Goal: Ask a question: Seek information or help from site administrators or community

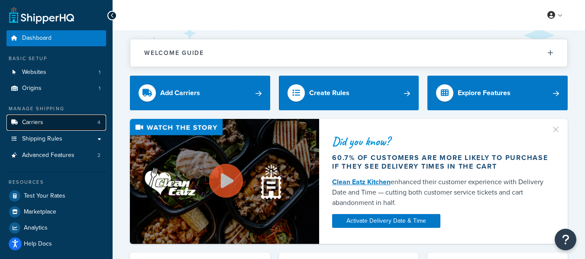
click at [58, 127] on link "Carriers 4" at bounding box center [56, 123] width 100 height 16
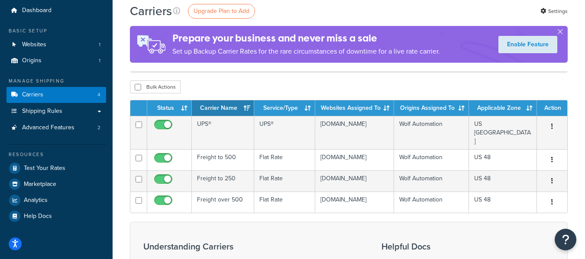
scroll to position [43, 0]
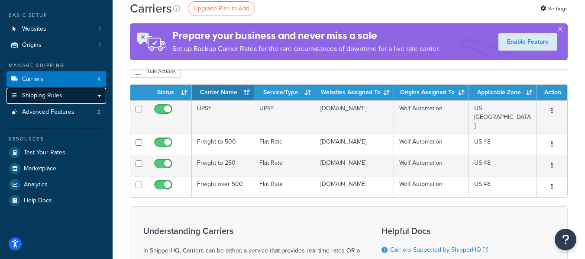
click at [61, 97] on span "Shipping Rules" at bounding box center [42, 95] width 40 height 7
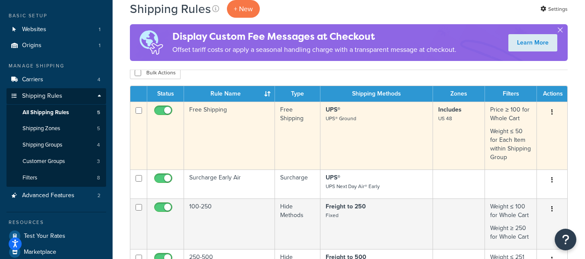
scroll to position [43, 0]
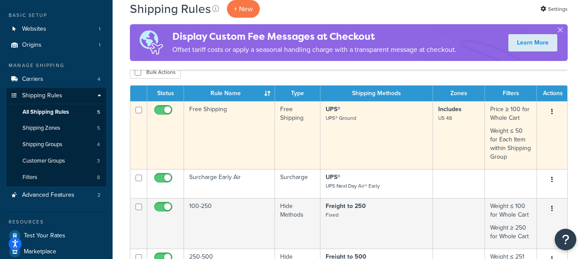
click at [242, 141] on td "Free Shipping" at bounding box center [229, 135] width 91 height 68
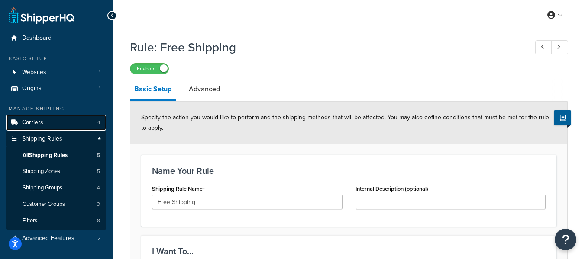
click at [61, 121] on link "Carriers 4" at bounding box center [56, 123] width 100 height 16
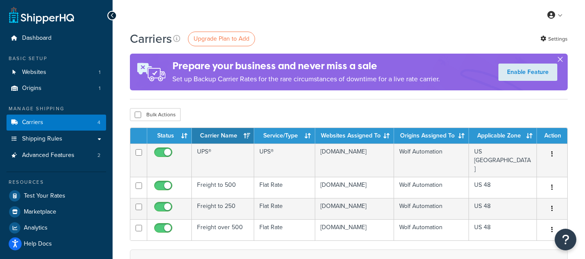
click at [560, 60] on button "button" at bounding box center [560, 61] width 2 height 2
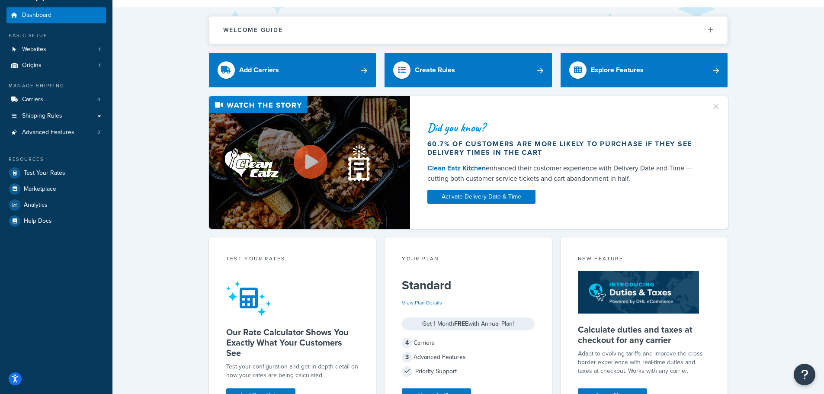
scroll to position [43, 0]
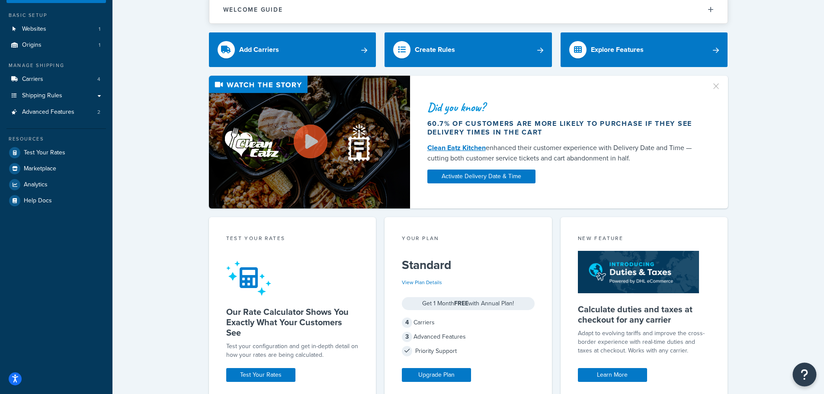
click at [810, 373] on button "Open Resource Center" at bounding box center [805, 375] width 24 height 24
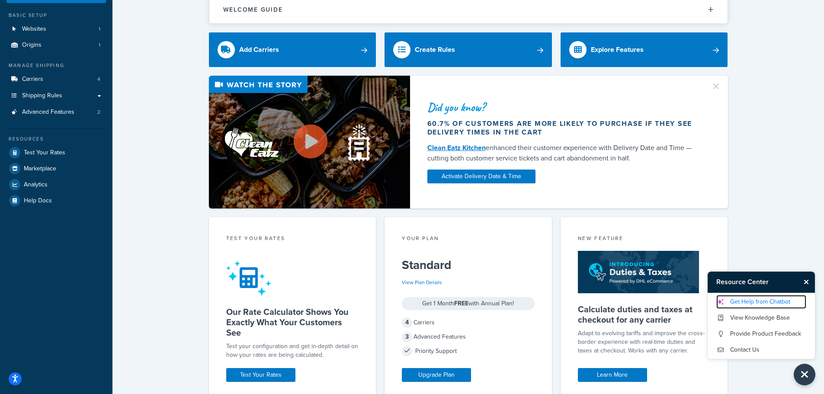
click at [775, 305] on link "Get Help from Chatbot" at bounding box center [762, 302] width 90 height 14
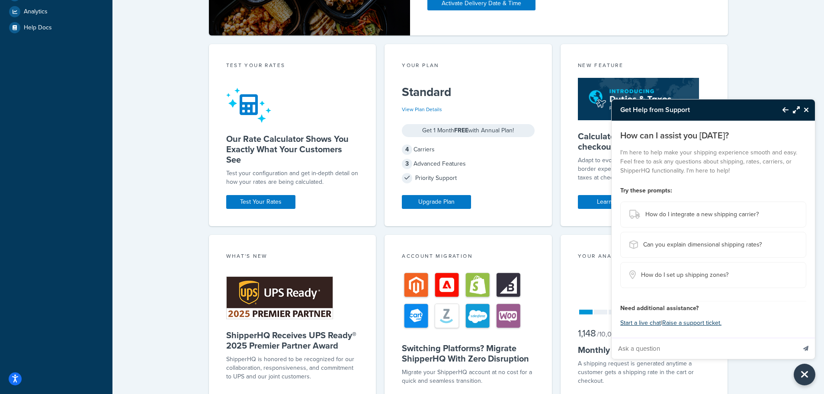
scroll to position [87, 0]
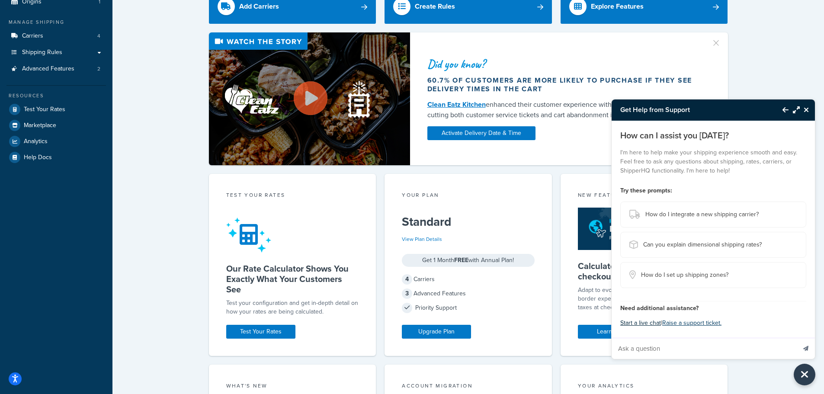
click at [651, 322] on button "Start a live chat" at bounding box center [640, 323] width 41 height 12
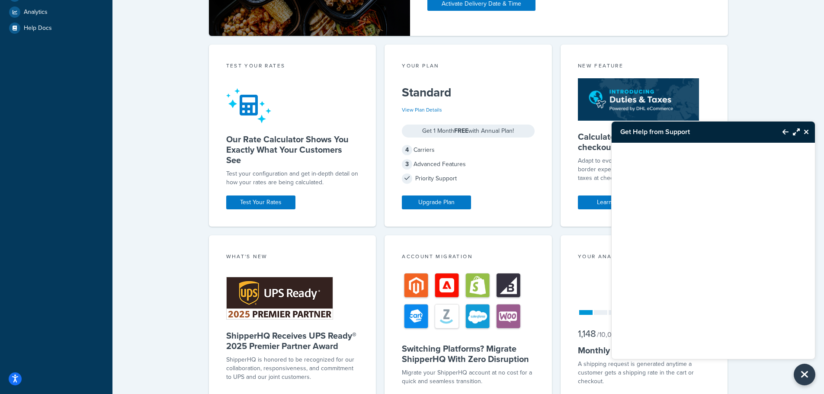
scroll to position [216, 0]
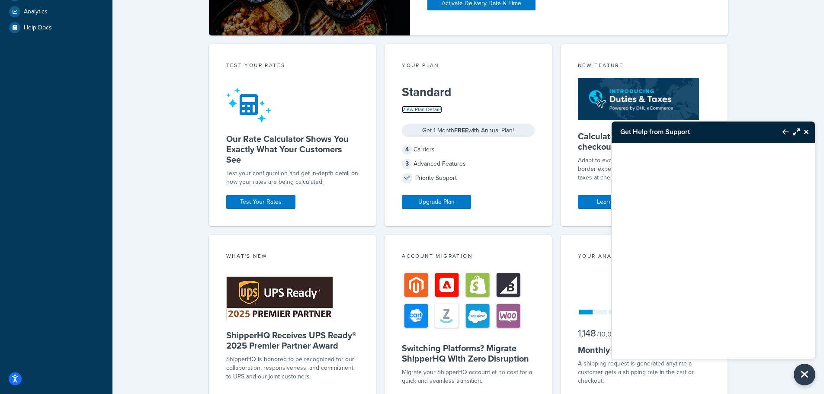
click at [418, 111] on link "View Plan Details" at bounding box center [422, 110] width 40 height 8
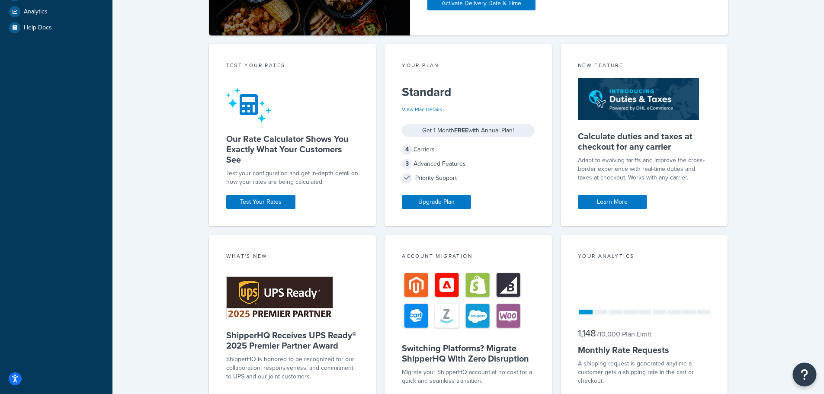
click at [803, 377] on icon "Open Resource Center" at bounding box center [805, 375] width 8 height 12
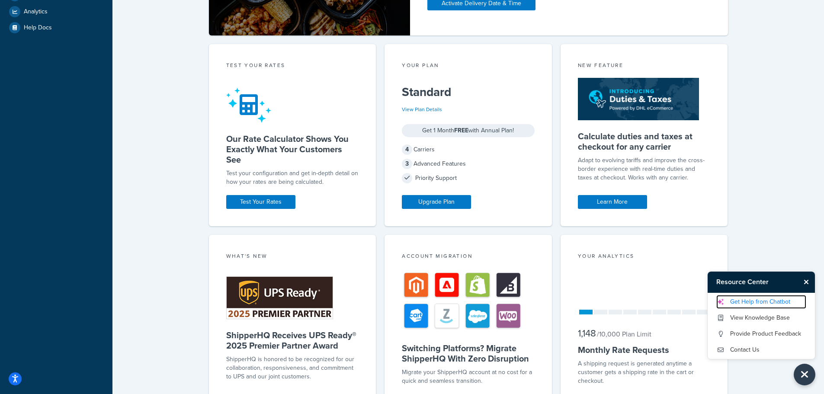
click at [772, 303] on link "Get Help from Chatbot" at bounding box center [762, 302] width 90 height 14
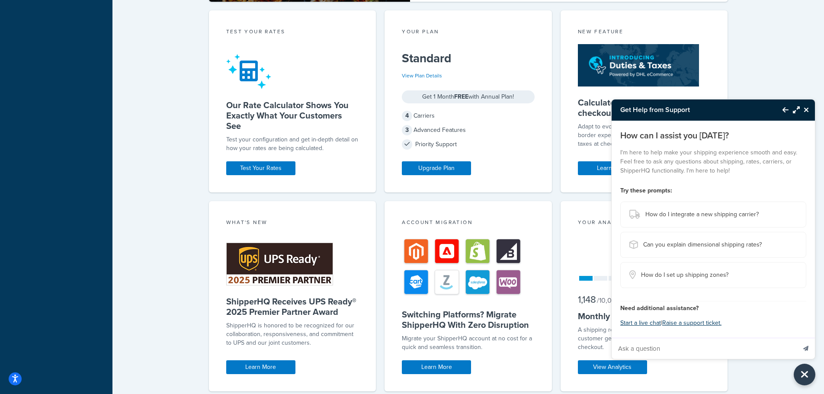
scroll to position [282, 0]
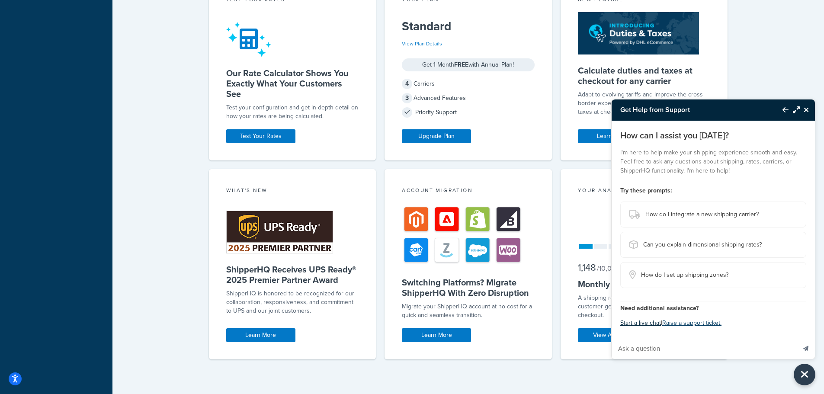
click at [652, 322] on button "Start a live chat" at bounding box center [640, 323] width 41 height 12
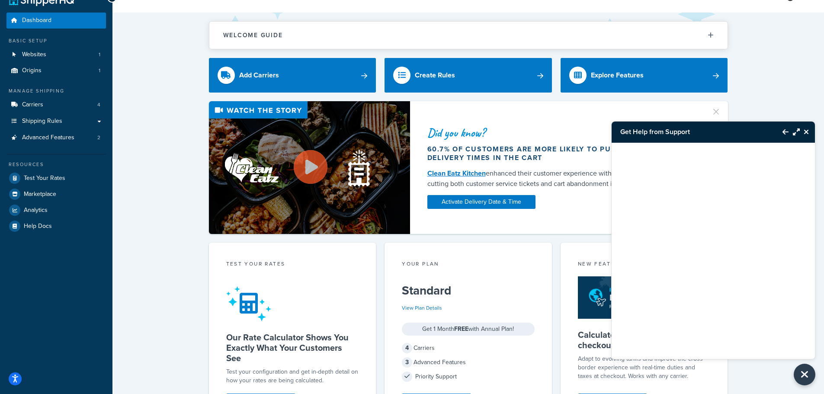
scroll to position [0, 0]
